Goal: Navigation & Orientation: Find specific page/section

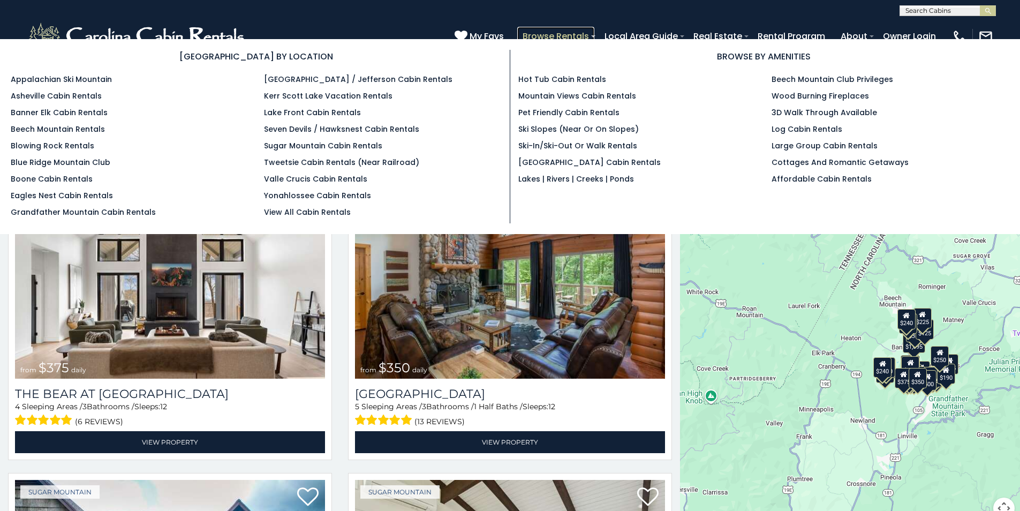
click at [593, 35] on link "Browse Rentals" at bounding box center [555, 36] width 77 height 19
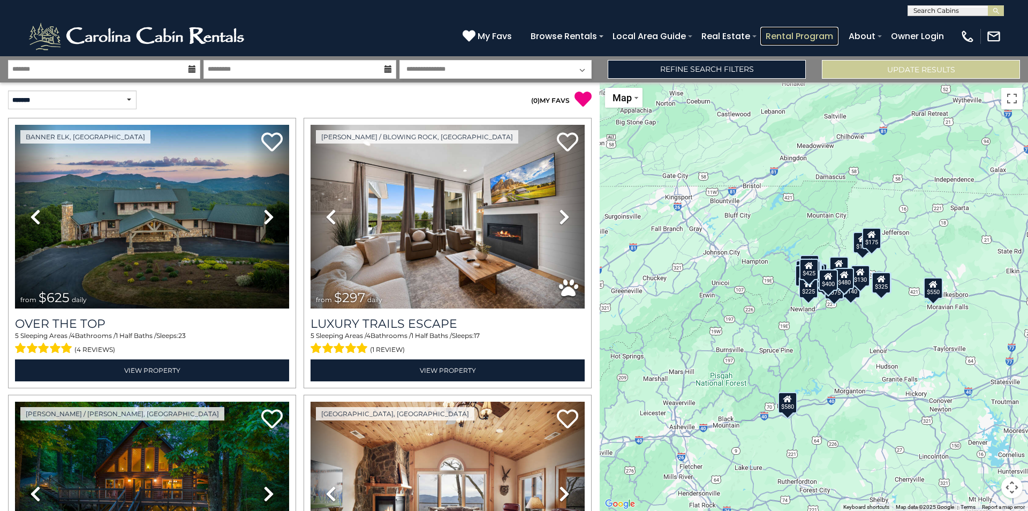
click at [766, 32] on link "Rental Program" at bounding box center [799, 36] width 78 height 19
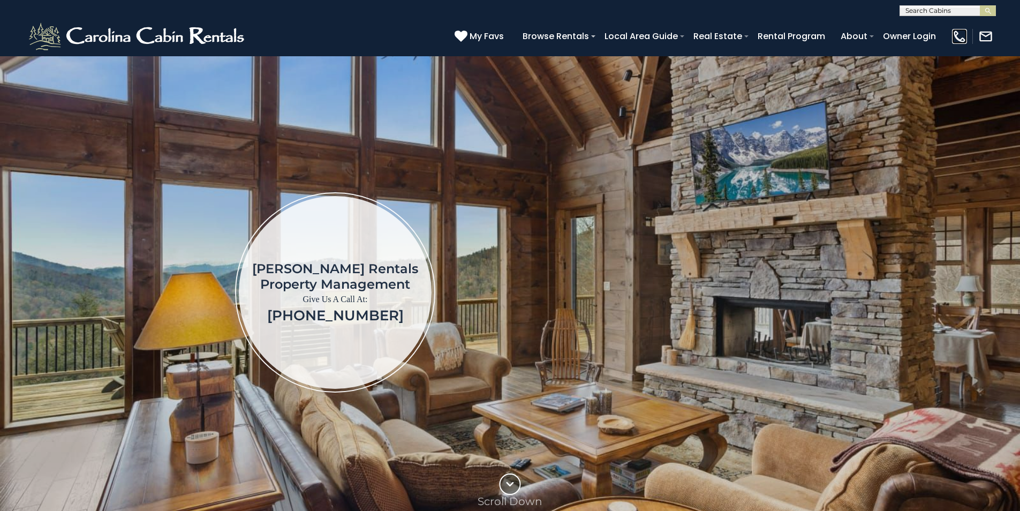
click at [958, 34] on img at bounding box center [959, 36] width 15 height 15
